Goal: Information Seeking & Learning: Learn about a topic

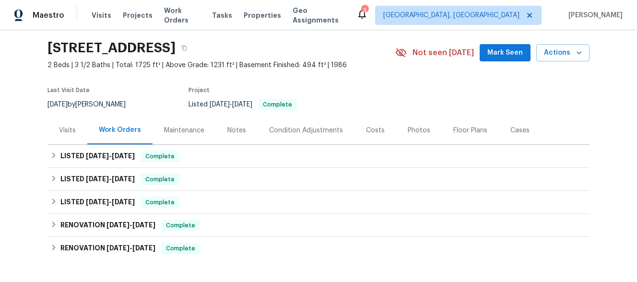
scroll to position [154, 0]
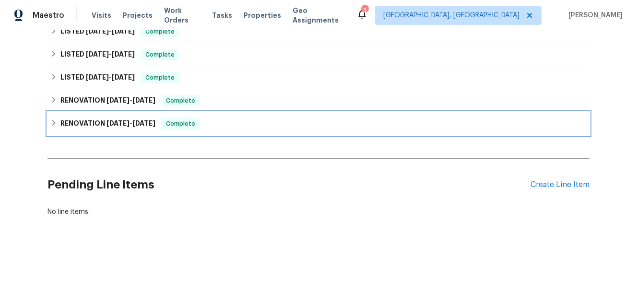
click at [161, 122] on div "RENOVATION [DATE] - [DATE] Complete" at bounding box center [318, 124] width 537 height 12
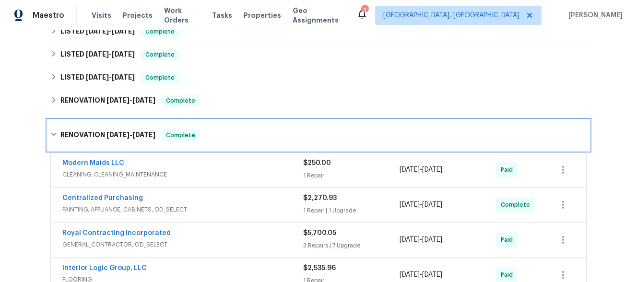
scroll to position [384, 0]
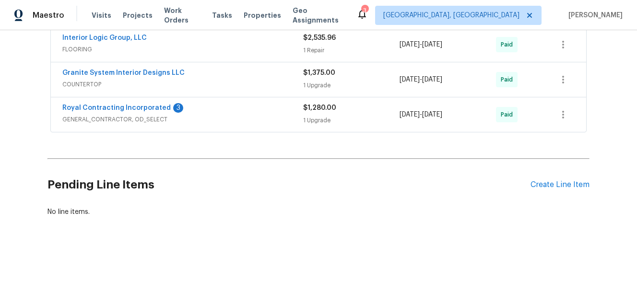
click at [268, 126] on div "Royal Contracting Incorporated 3 GENERAL_CONTRACTOR, OD_SELECT $1,280.00 1 Upgr…" at bounding box center [319, 114] width 536 height 35
click at [269, 103] on div "Royal Contracting Incorporated 3 GENERAL_CONTRACTOR, OD_SELECT $1,280.00 1 Upgr…" at bounding box center [319, 114] width 536 height 35
click at [232, 119] on span "GENERAL_CONTRACTOR, OD_SELECT" at bounding box center [182, 120] width 241 height 10
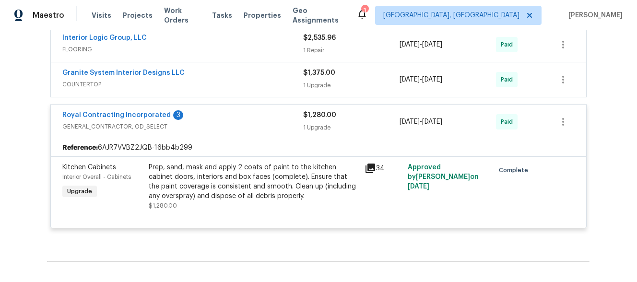
click at [239, 87] on span "COUNTERTOP" at bounding box center [182, 85] width 241 height 10
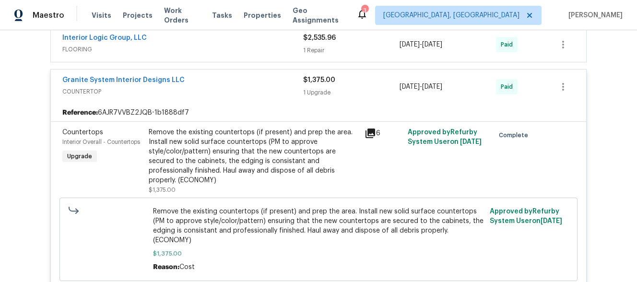
click at [244, 48] on span "FLOORING" at bounding box center [182, 50] width 241 height 10
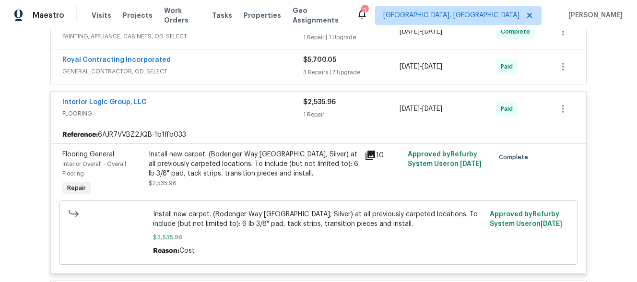
scroll to position [315, 0]
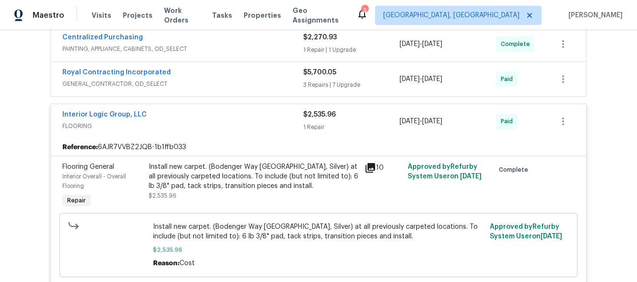
click at [242, 71] on div "Royal Contracting Incorporated" at bounding box center [182, 74] width 241 height 12
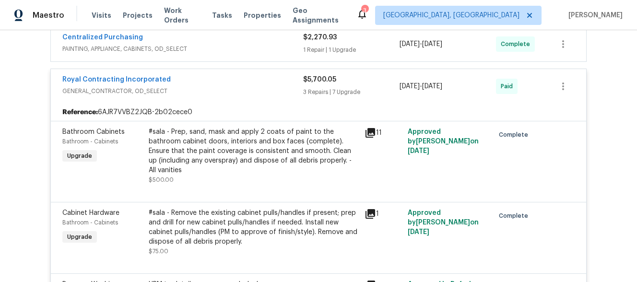
click at [242, 51] on span "PAINTING, APPLIANCE, CABINETS, OD_SELECT" at bounding box center [182, 49] width 241 height 10
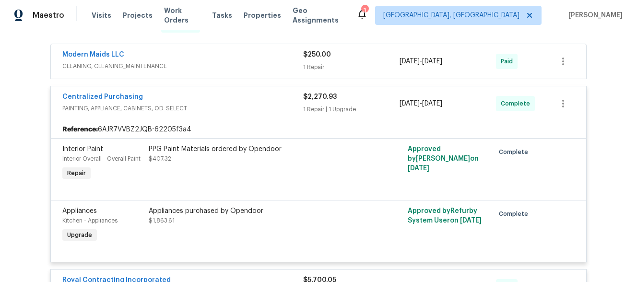
scroll to position [250, 0]
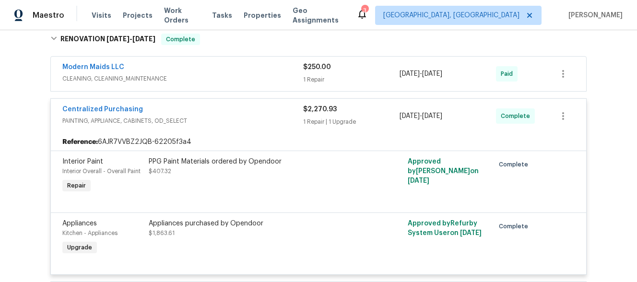
click at [239, 74] on span "CLEANING, CLEANING_MAINTENANCE" at bounding box center [182, 79] width 241 height 10
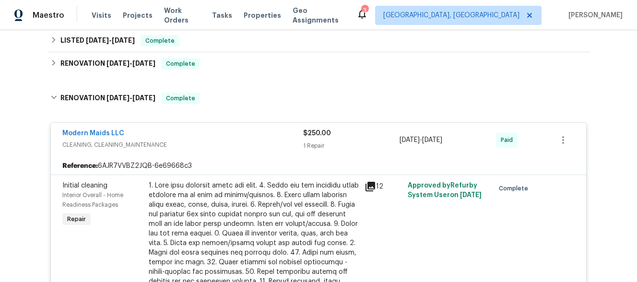
scroll to position [190, 0]
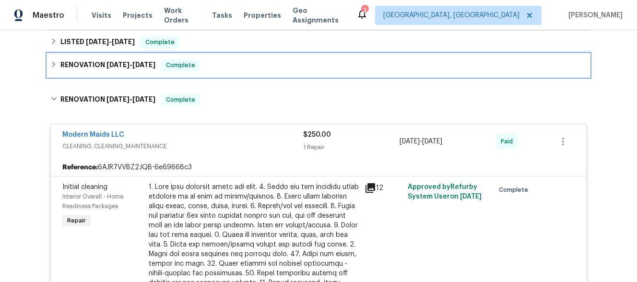
click at [234, 69] on div "RENOVATION [DATE] - [DATE] Complete" at bounding box center [318, 66] width 537 height 12
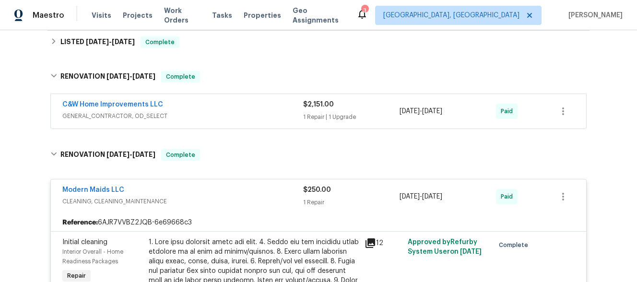
click at [234, 116] on span "GENERAL_CONTRACTOR, OD_SELECT" at bounding box center [182, 116] width 241 height 10
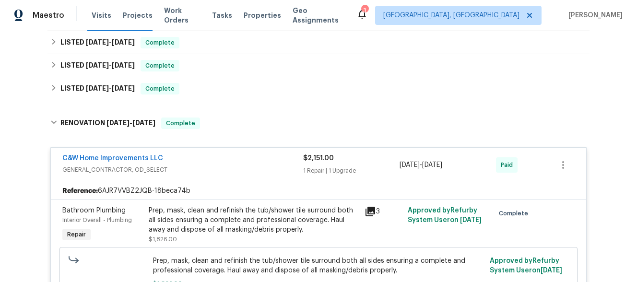
scroll to position [124, 0]
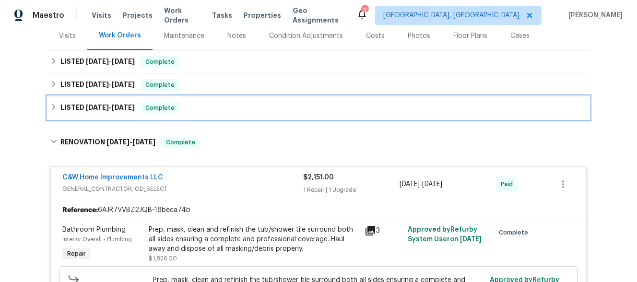
click at [226, 105] on div "LISTED [DATE] - [DATE] Complete" at bounding box center [318, 108] width 537 height 12
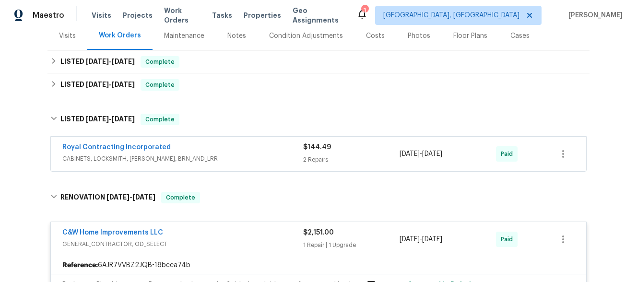
click at [230, 152] on div "Royal Contracting Incorporated" at bounding box center [182, 149] width 241 height 12
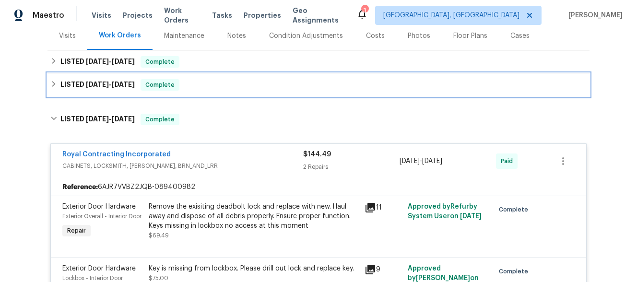
click at [218, 92] on div "LISTED [DATE] - [DATE] Complete" at bounding box center [319, 84] width 542 height 23
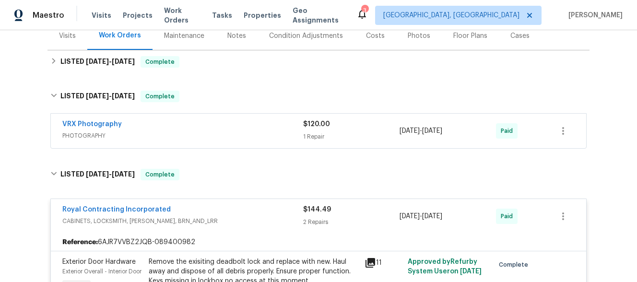
click at [227, 142] on div "VRX Photography PHOTOGRAPHY" at bounding box center [182, 130] width 241 height 23
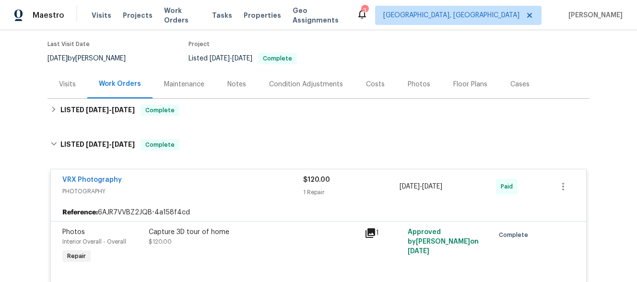
scroll to position [75, 0]
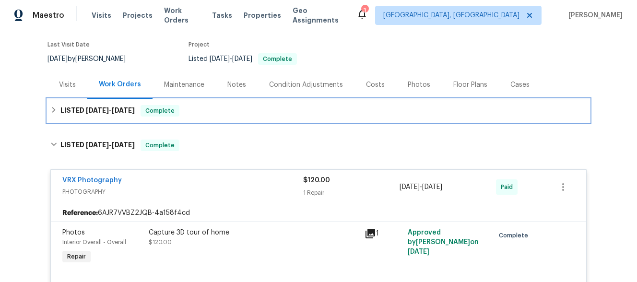
click at [220, 119] on div "LISTED [DATE] - [DATE] Complete" at bounding box center [319, 110] width 542 height 23
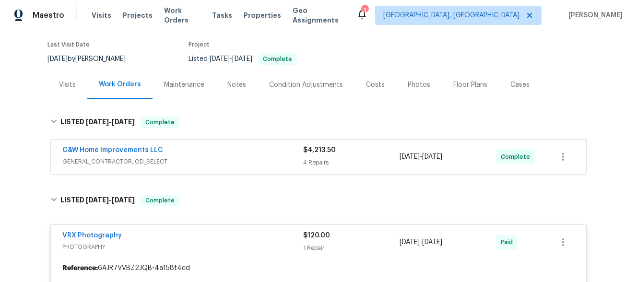
click at [219, 151] on div "C&W Home Improvements LLC" at bounding box center [182, 151] width 241 height 12
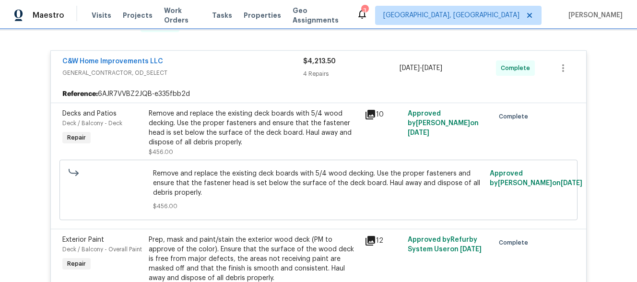
scroll to position [0, 0]
